Goal: Transaction & Acquisition: Purchase product/service

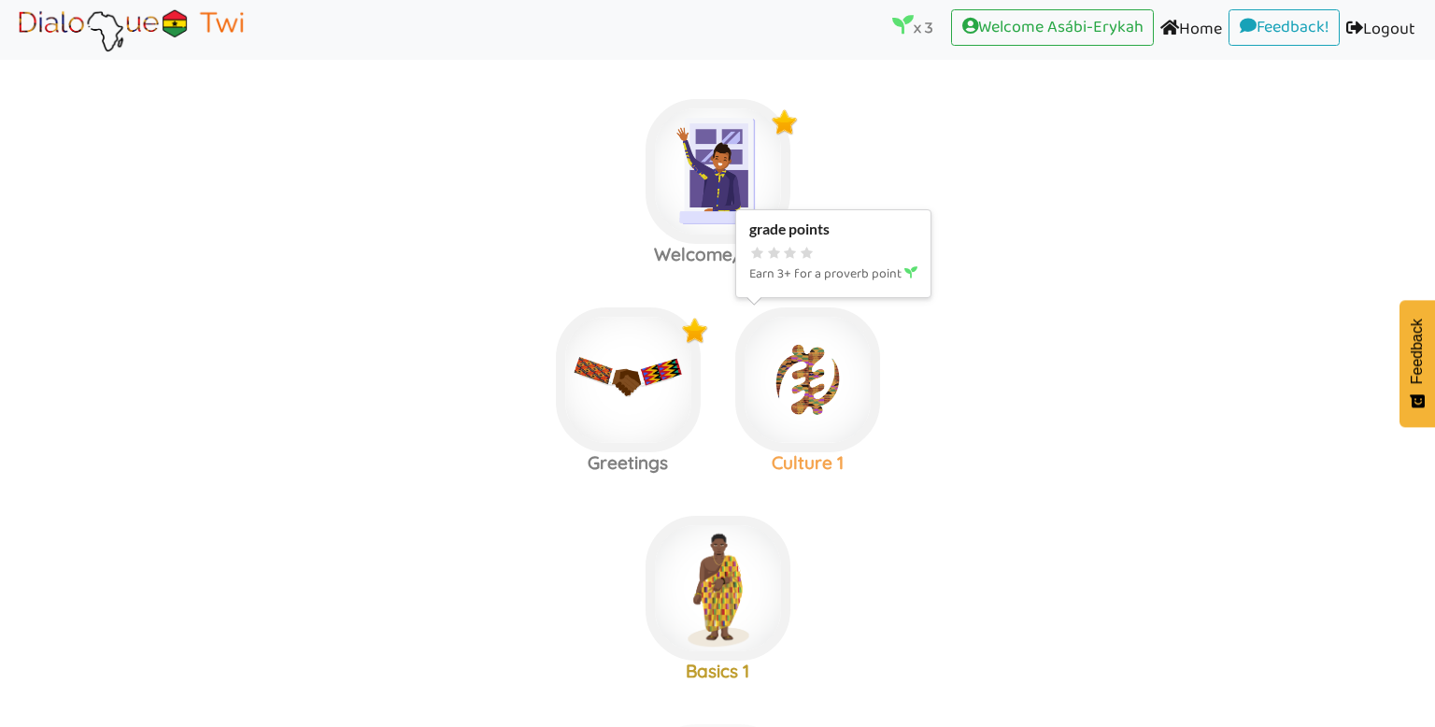
click at [841, 381] on img at bounding box center [807, 379] width 145 height 145
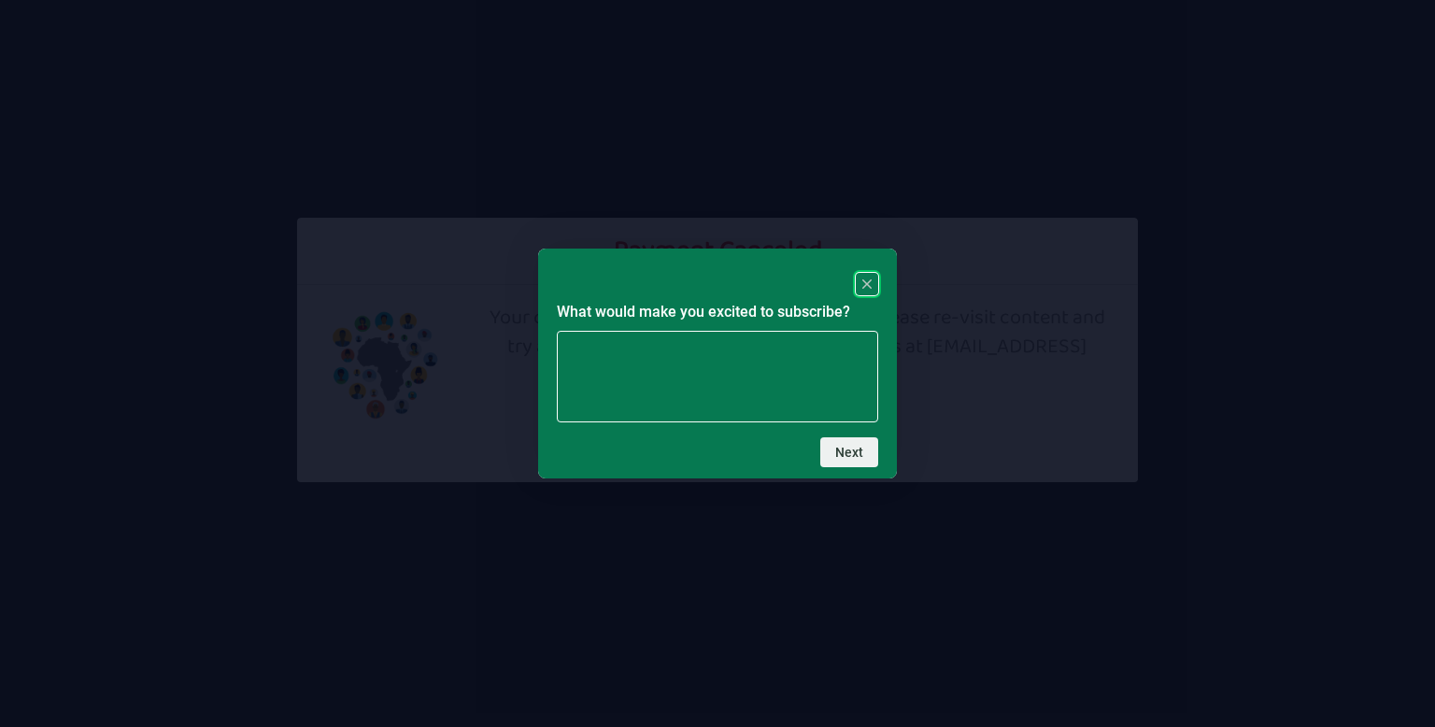
click at [869, 276] on rect "Close" at bounding box center [866, 284] width 22 height 22
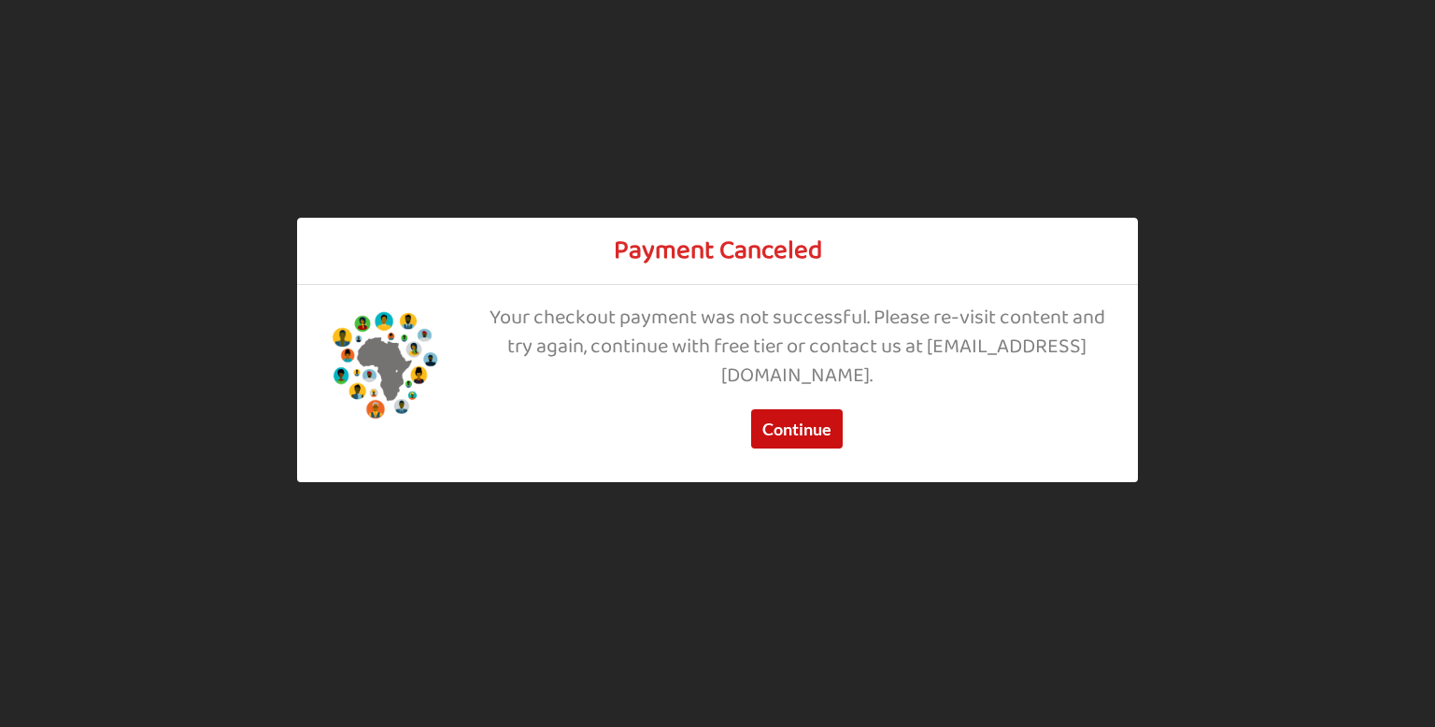
click at [822, 435] on button "Continue" at bounding box center [797, 429] width 92 height 39
